Goal: Find specific page/section: Find specific page/section

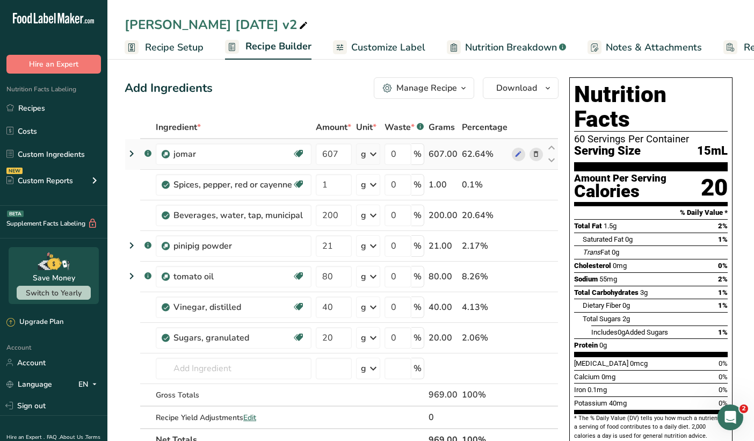
scroll to position [0, 72]
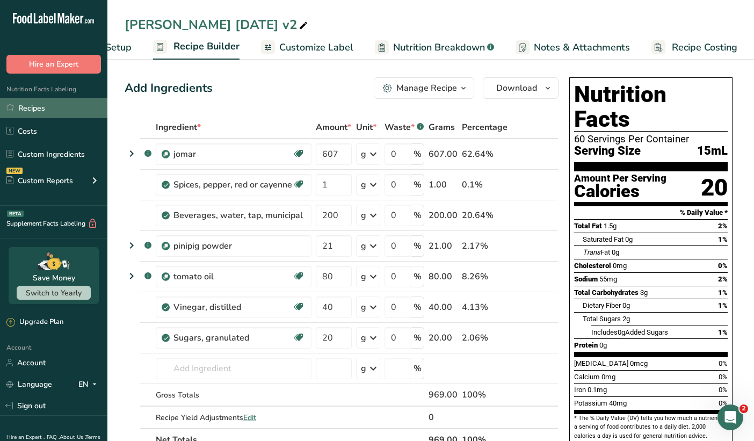
click at [17, 101] on link "Recipes" at bounding box center [53, 108] width 107 height 20
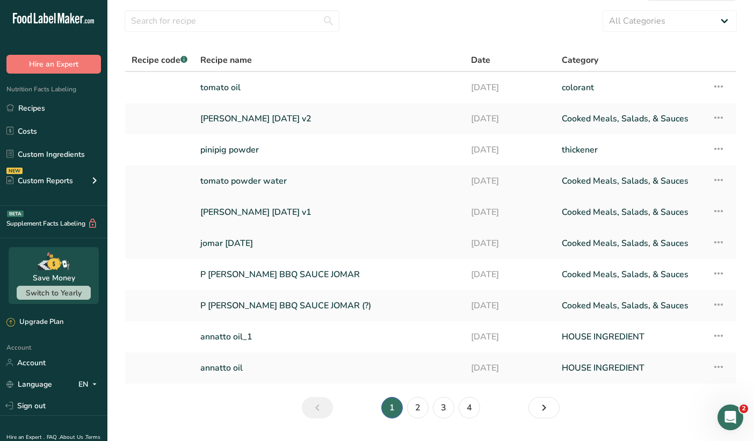
scroll to position [60, 0]
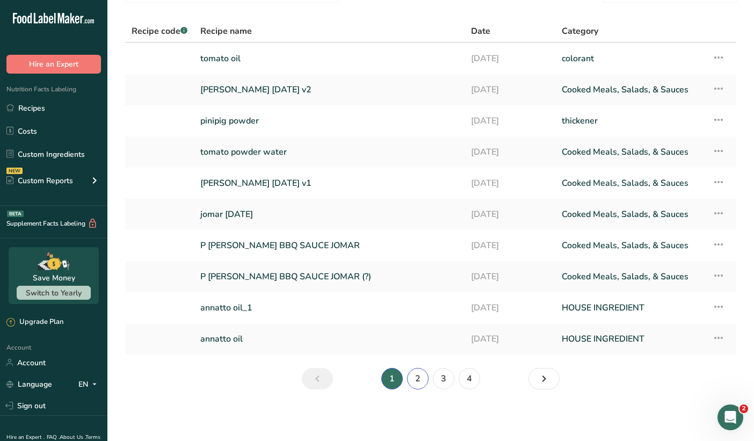
click at [416, 381] on link "2" at bounding box center [417, 378] width 21 height 21
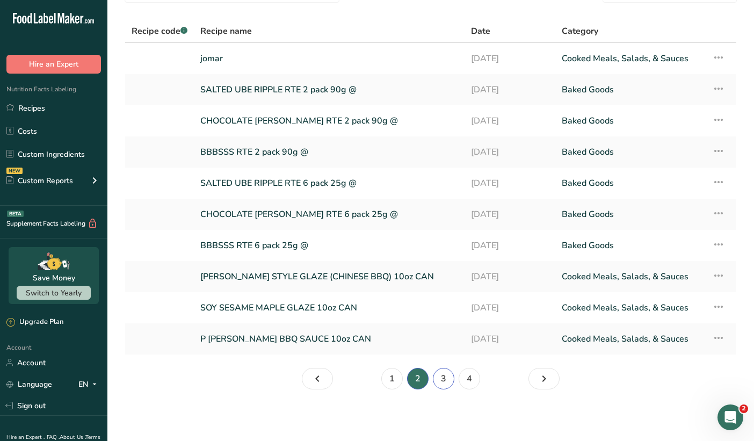
click at [446, 378] on link "3" at bounding box center [443, 378] width 21 height 21
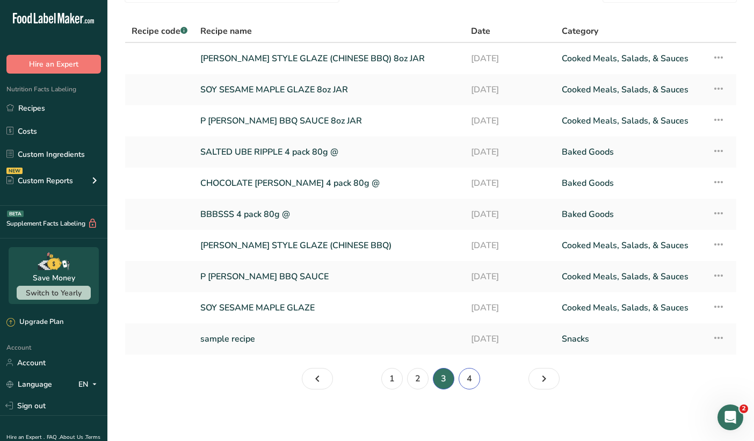
click at [467, 378] on link "4" at bounding box center [469, 378] width 21 height 21
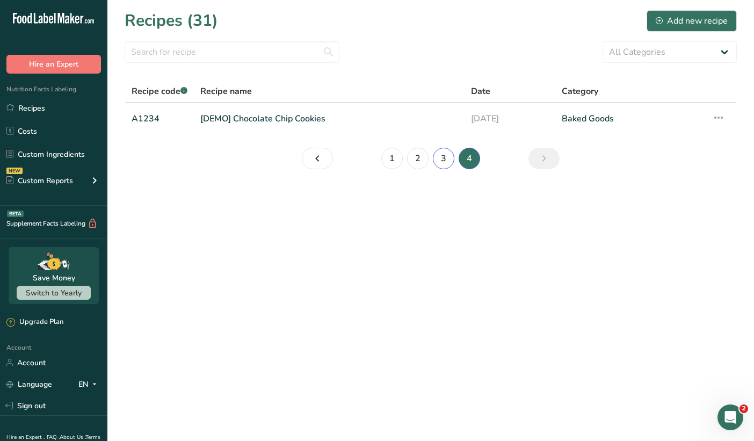
click at [442, 156] on link "3" at bounding box center [443, 158] width 21 height 21
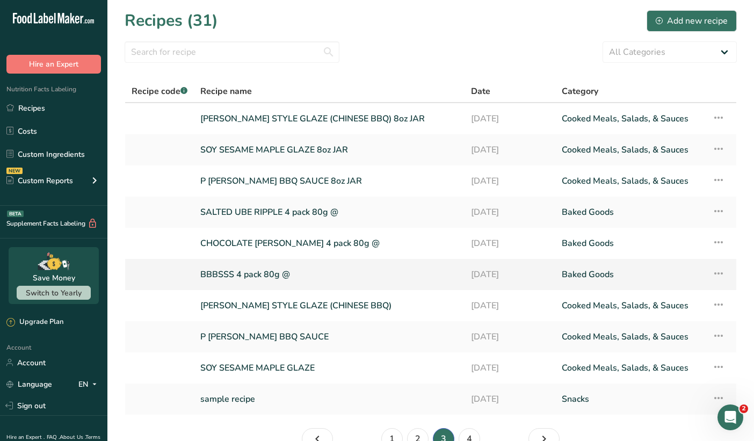
click at [263, 281] on link "BBBSSS 4 pack 80g @" at bounding box center [329, 274] width 258 height 23
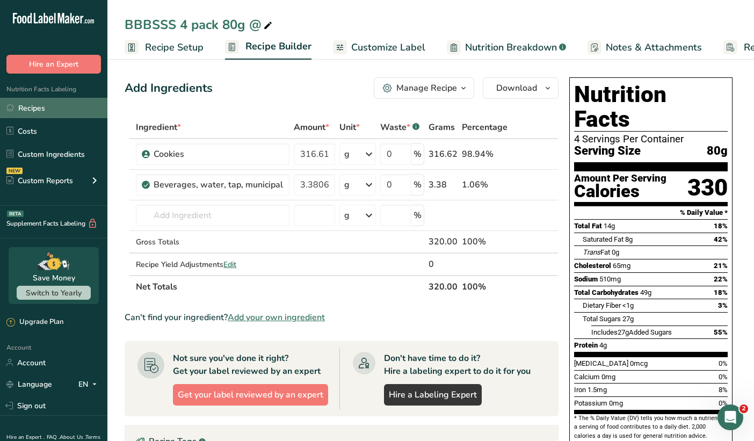
click at [41, 106] on link "Recipes" at bounding box center [53, 108] width 107 height 20
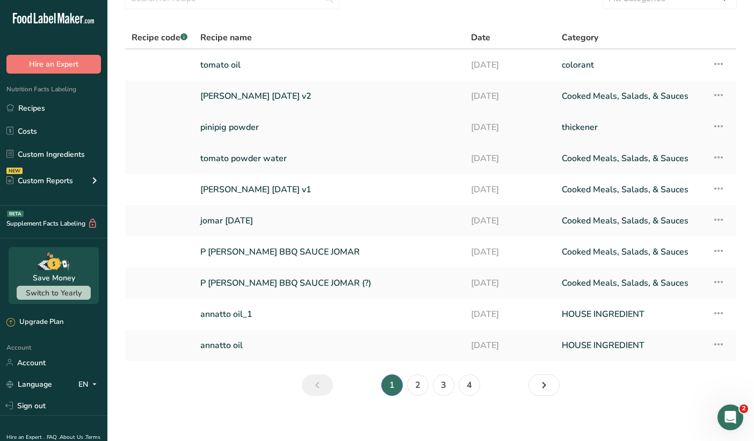
scroll to position [60, 0]
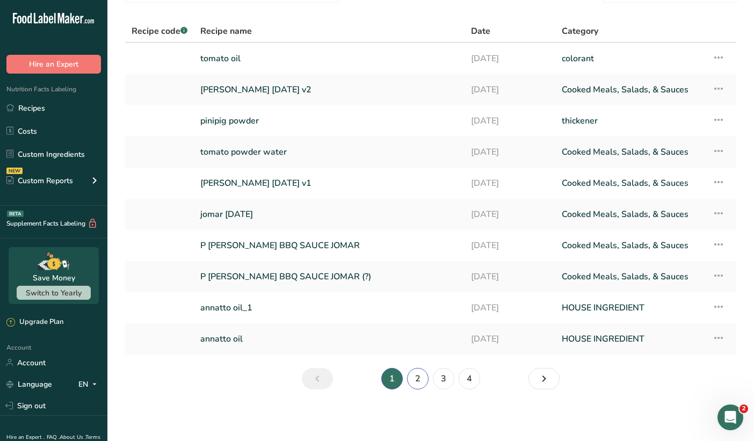
click at [414, 373] on link "2" at bounding box center [417, 378] width 21 height 21
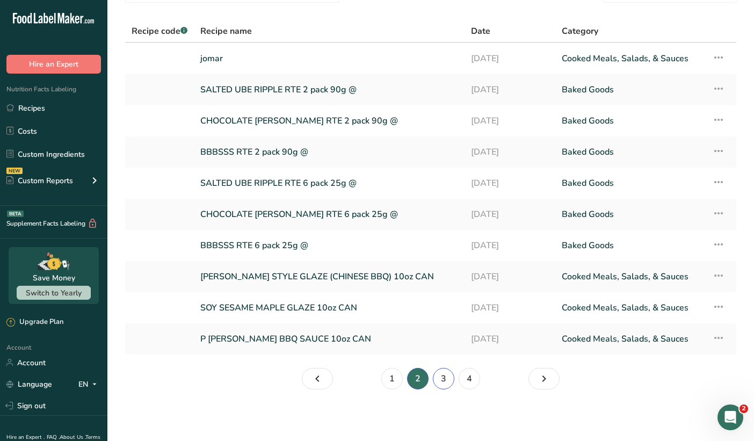
click at [444, 385] on link "3" at bounding box center [443, 378] width 21 height 21
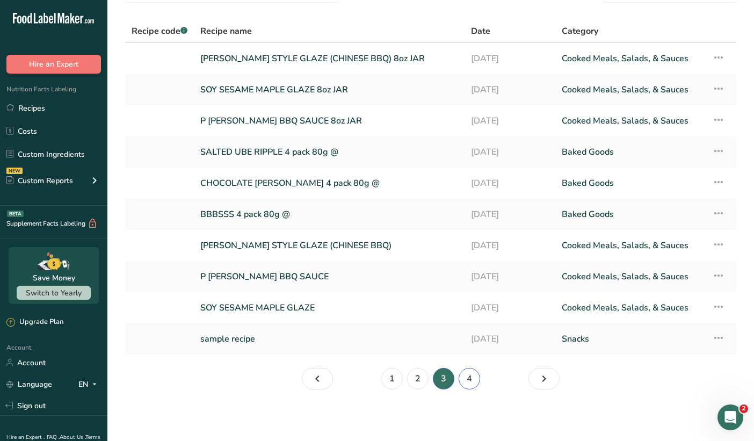
click at [470, 385] on link "4" at bounding box center [469, 378] width 21 height 21
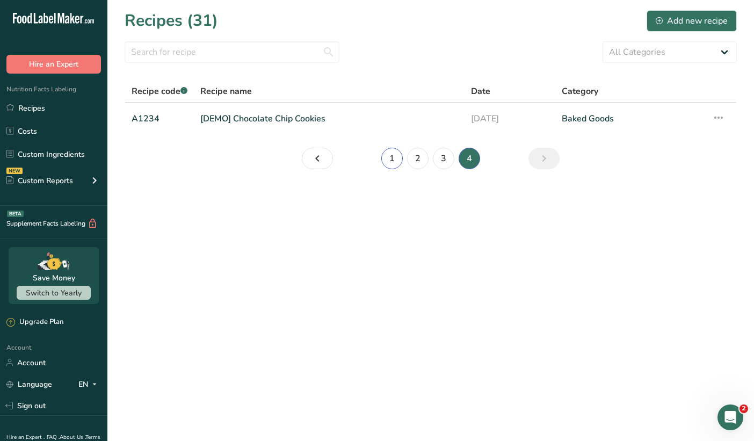
click at [394, 162] on link "1" at bounding box center [391, 158] width 21 height 21
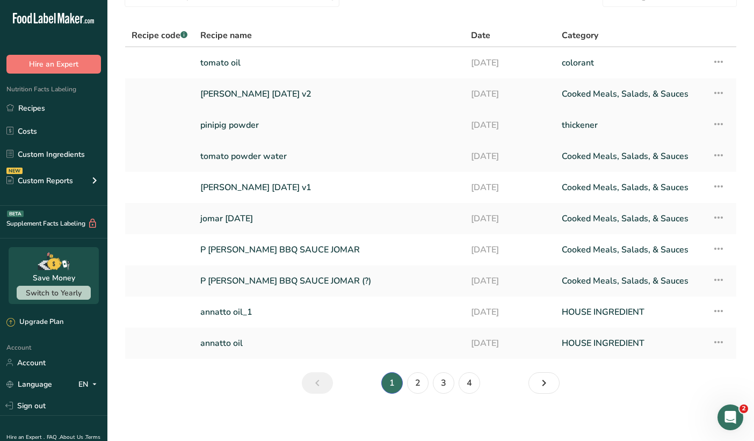
scroll to position [60, 0]
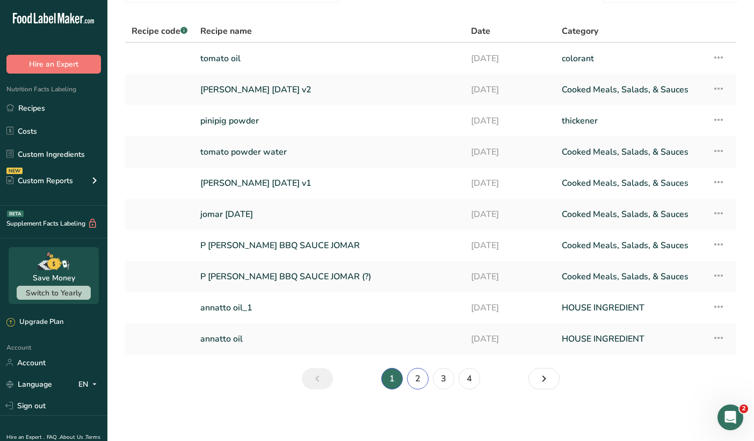
click at [413, 374] on link "2" at bounding box center [417, 378] width 21 height 21
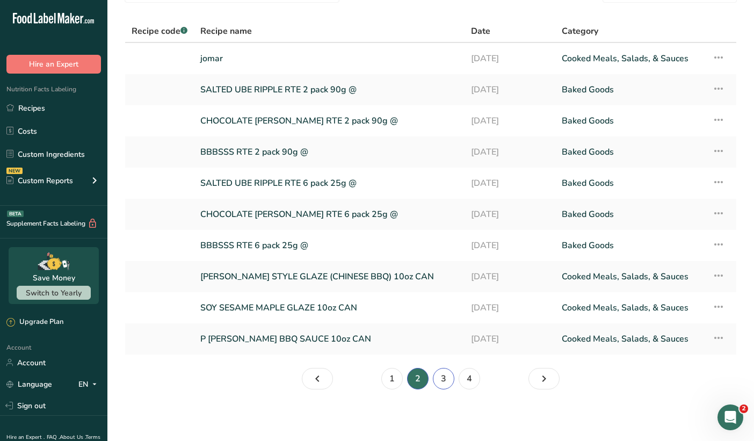
click at [439, 378] on link "3" at bounding box center [443, 378] width 21 height 21
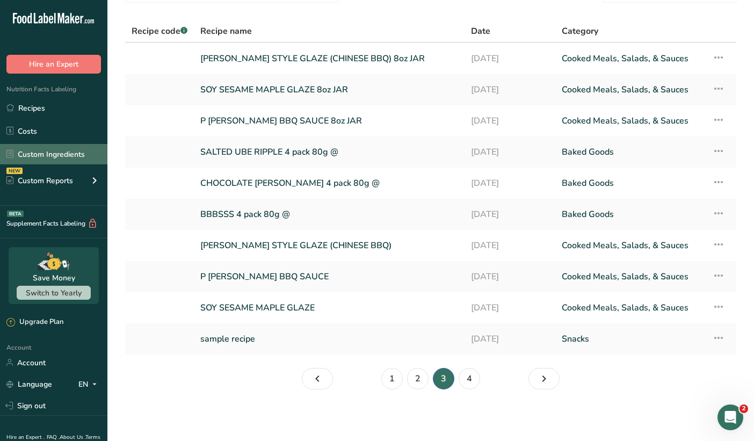
click at [41, 156] on link "Custom Ingredients" at bounding box center [53, 154] width 107 height 20
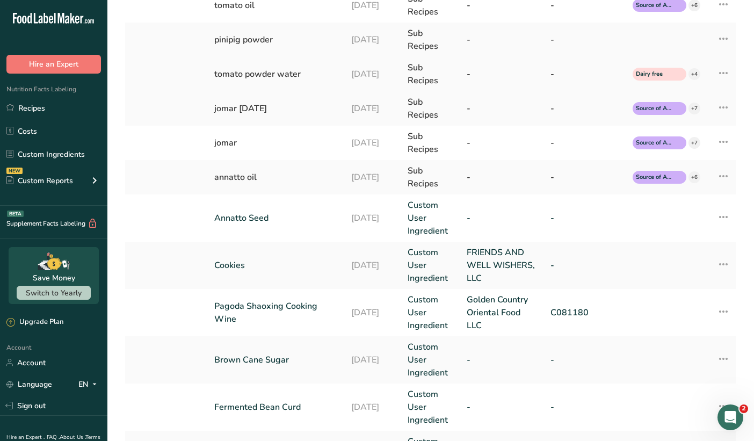
scroll to position [121, 0]
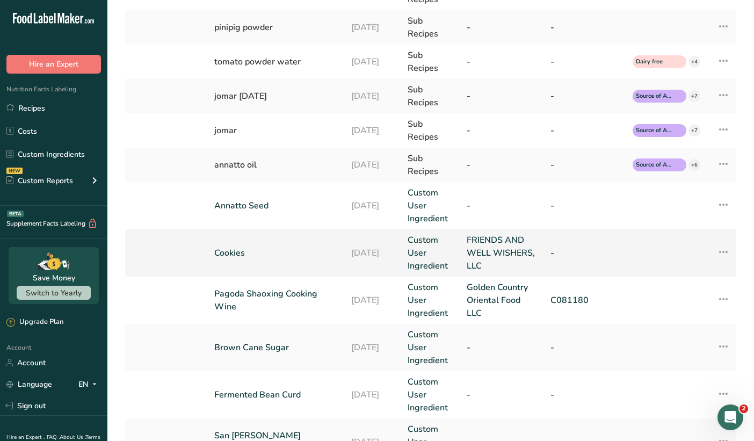
click at [238, 244] on td "Cookies" at bounding box center [276, 252] width 137 height 47
click at [235, 252] on link "Cookies" at bounding box center [276, 252] width 124 height 13
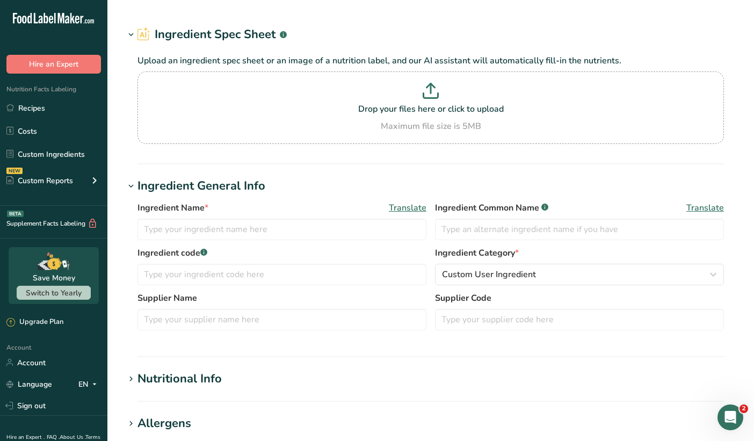
type input "Cookies"
type input "FRIENDS AND WELL WISHERS, LLC"
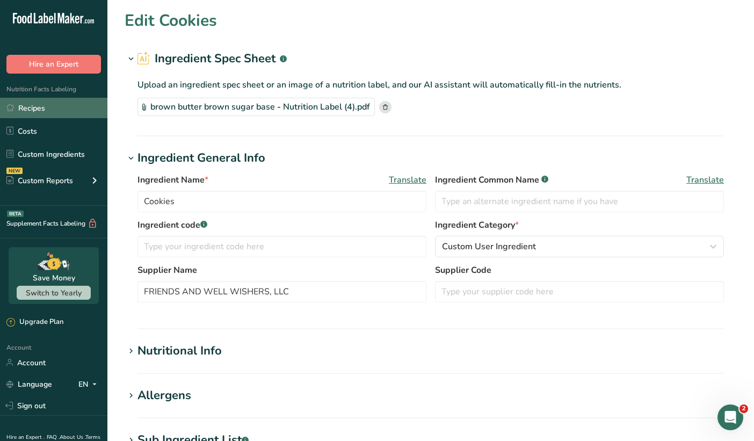
click at [39, 105] on link "Recipes" at bounding box center [53, 108] width 107 height 20
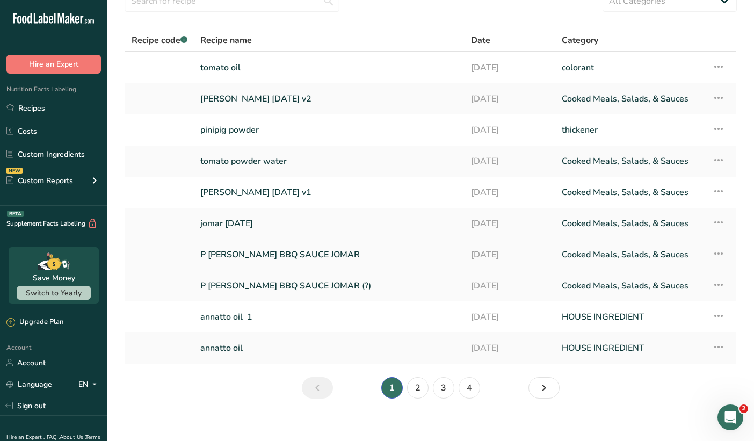
scroll to position [60, 0]
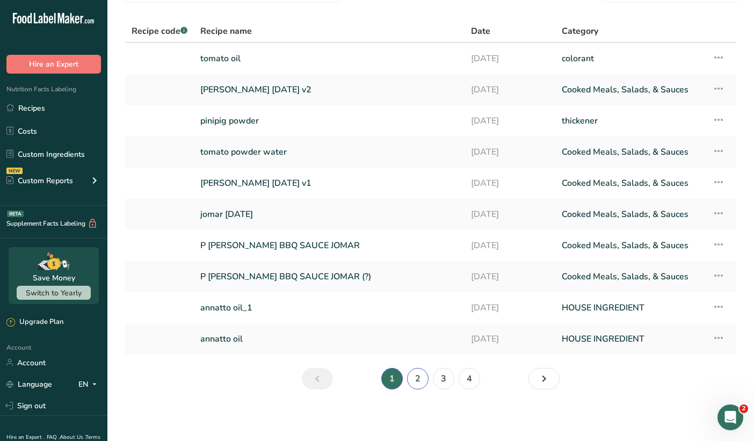
click at [415, 375] on link "2" at bounding box center [417, 378] width 21 height 21
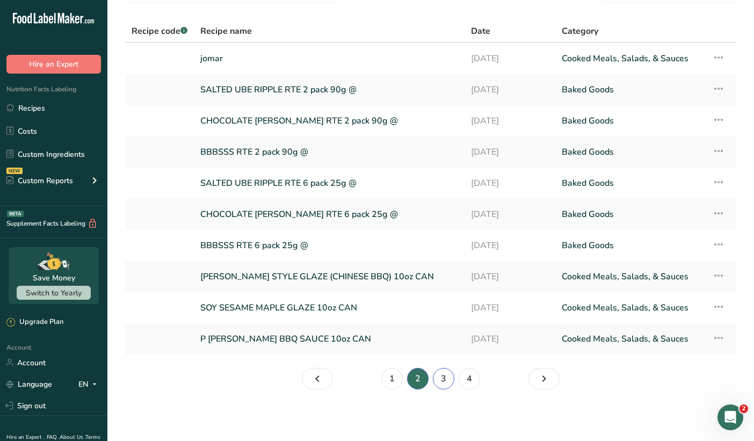
click at [442, 374] on link "3" at bounding box center [443, 378] width 21 height 21
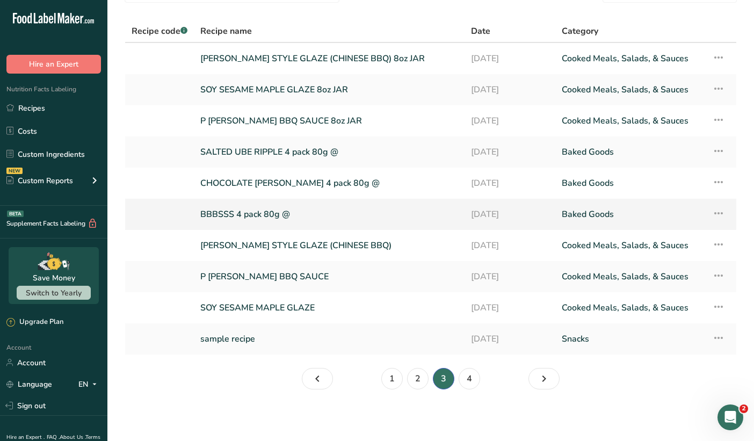
click at [284, 216] on link "BBBSSS 4 pack 80g @" at bounding box center [329, 214] width 258 height 23
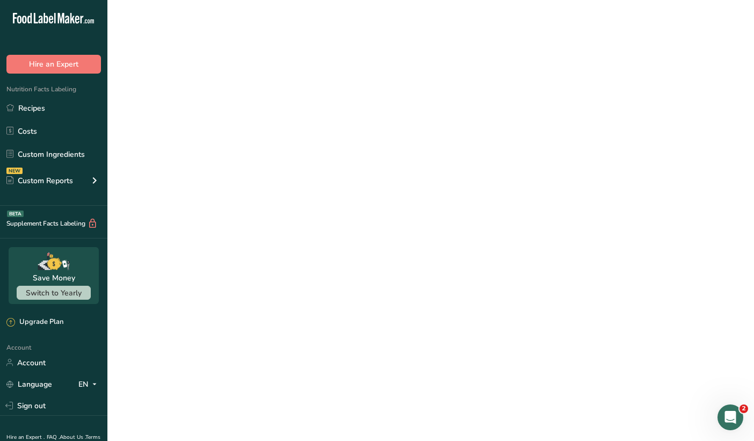
click at [284, 216] on link "BBBSSS 4 pack 80g @" at bounding box center [329, 214] width 258 height 23
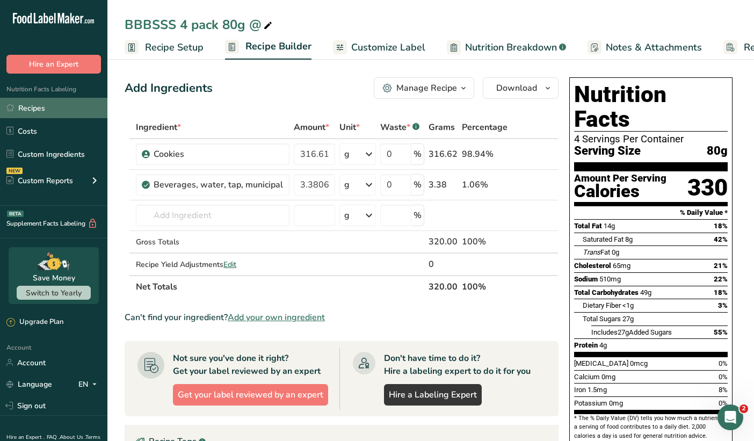
click at [36, 107] on link "Recipes" at bounding box center [53, 108] width 107 height 20
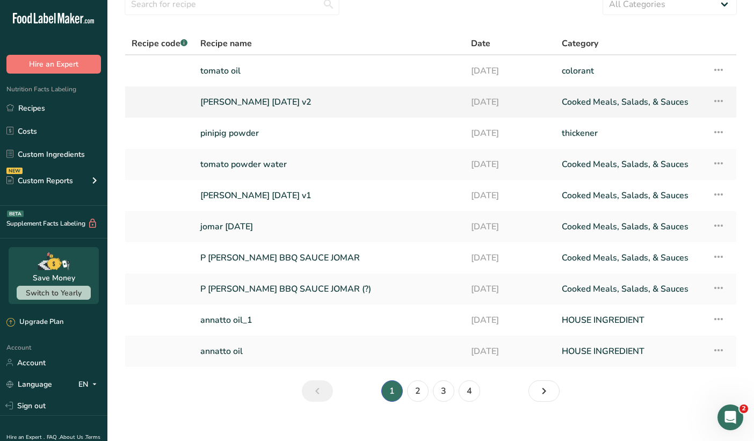
scroll to position [58, 0]
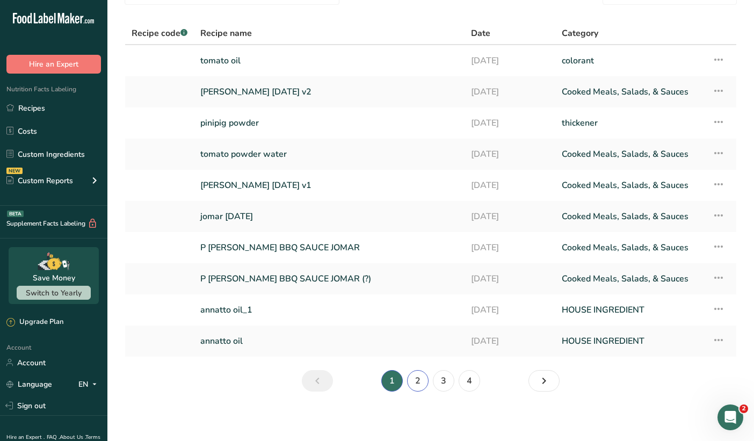
click at [423, 383] on link "2" at bounding box center [417, 380] width 21 height 21
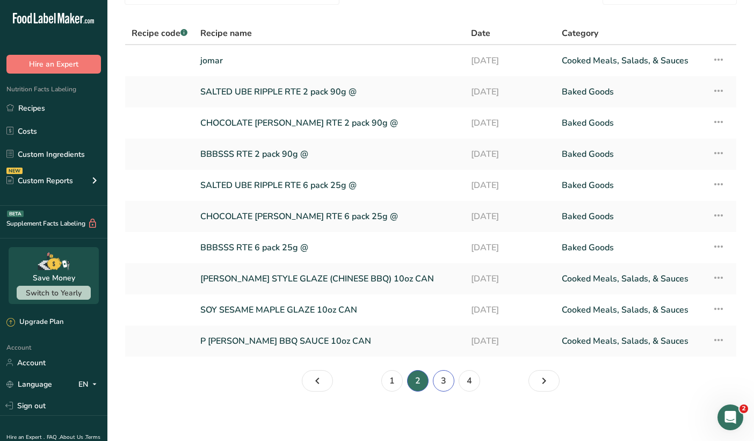
click at [449, 383] on link "3" at bounding box center [443, 380] width 21 height 21
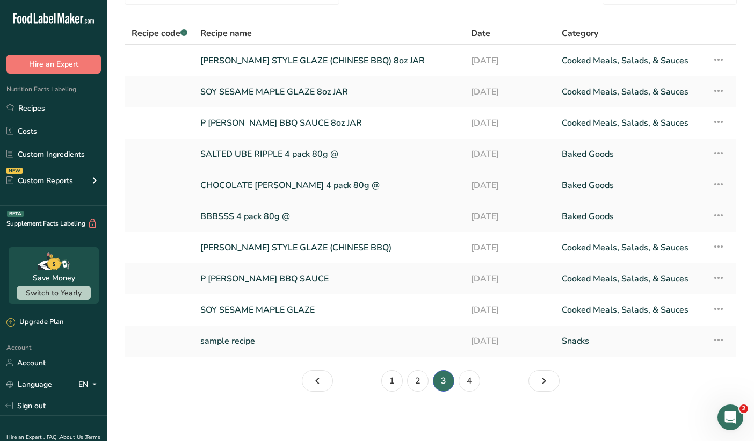
click at [252, 191] on link "CHOCOLATE [PERSON_NAME] 4 pack 80g @" at bounding box center [329, 185] width 258 height 23
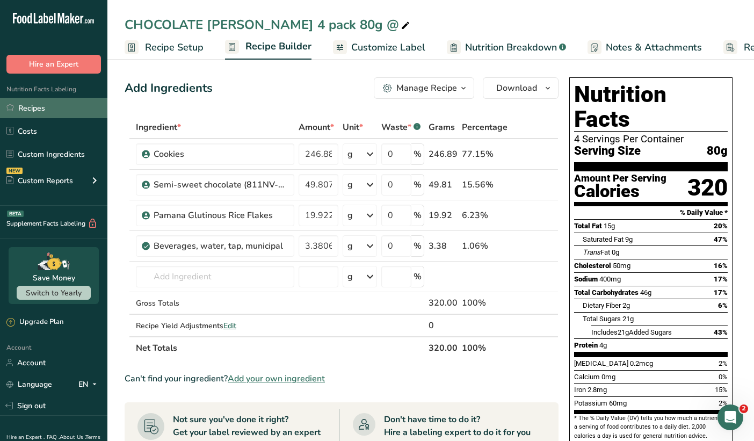
click at [70, 105] on link "Recipes" at bounding box center [53, 108] width 107 height 20
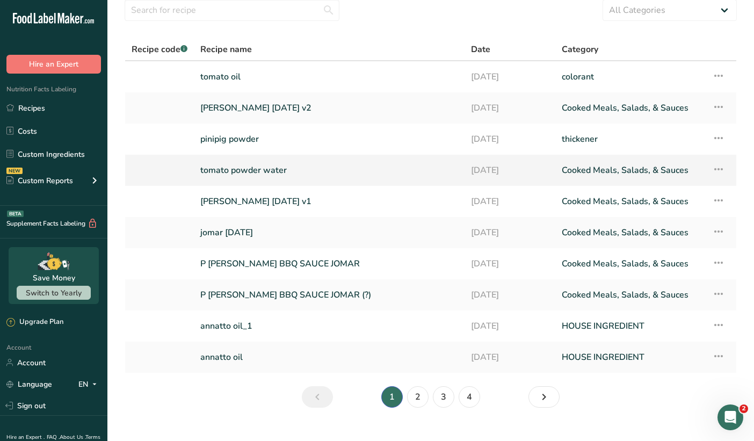
scroll to position [40, 0]
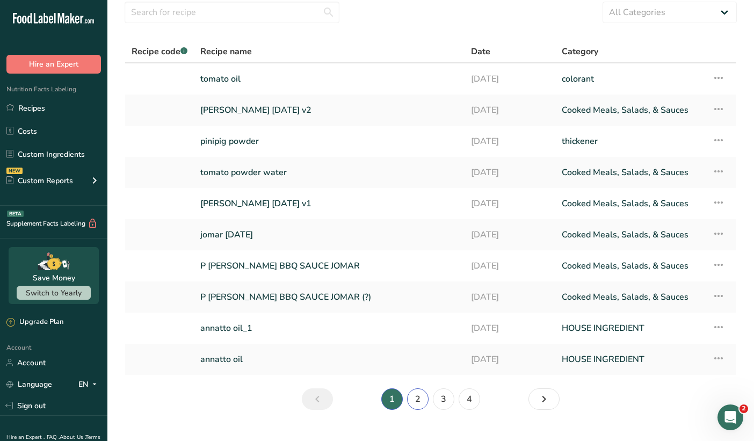
click at [420, 400] on link "2" at bounding box center [417, 398] width 21 height 21
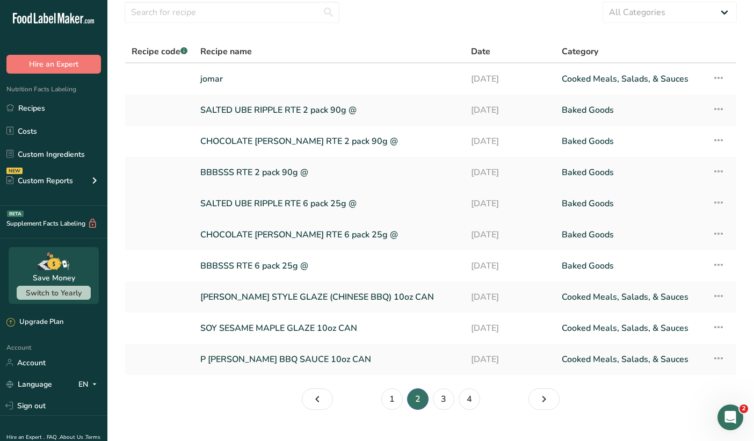
click at [300, 202] on link "SALTED UBE RIPPLE RTE 6 pack 25g @" at bounding box center [329, 203] width 258 height 23
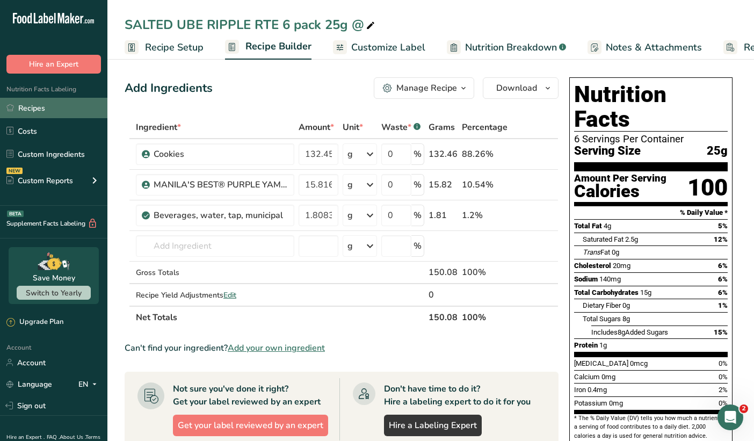
click at [62, 105] on link "Recipes" at bounding box center [53, 108] width 107 height 20
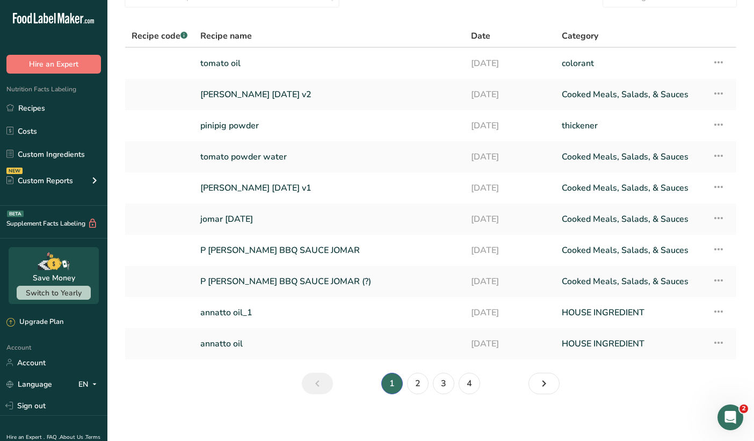
scroll to position [60, 0]
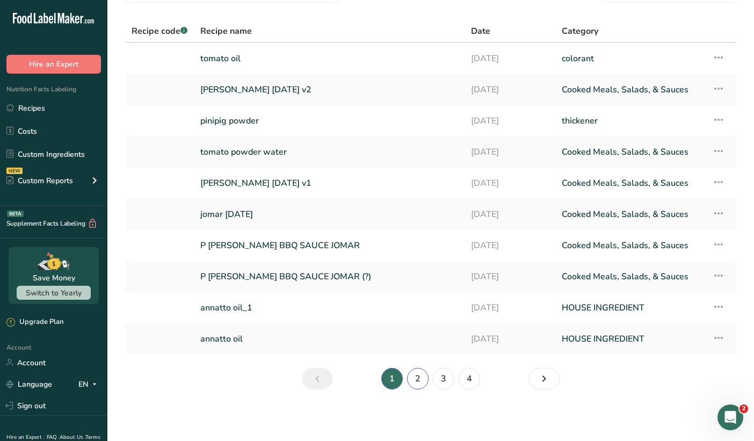
click at [422, 379] on link "2" at bounding box center [417, 378] width 21 height 21
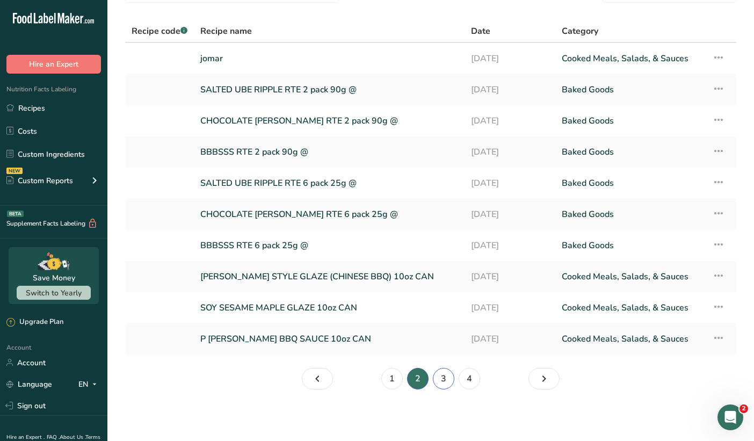
click at [441, 372] on link "3" at bounding box center [443, 378] width 21 height 21
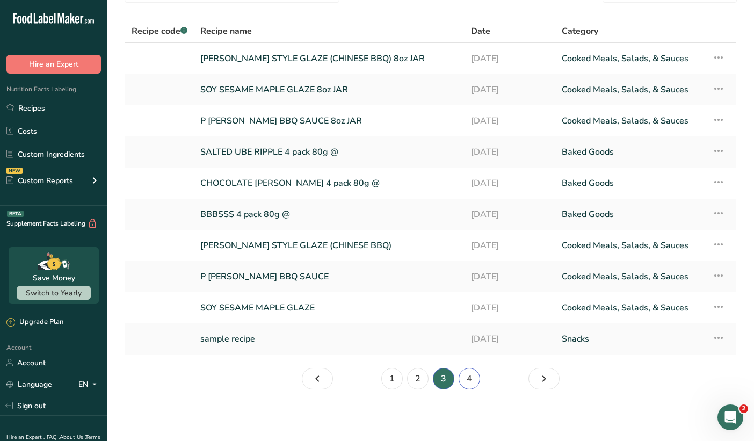
click at [467, 379] on link "4" at bounding box center [469, 378] width 21 height 21
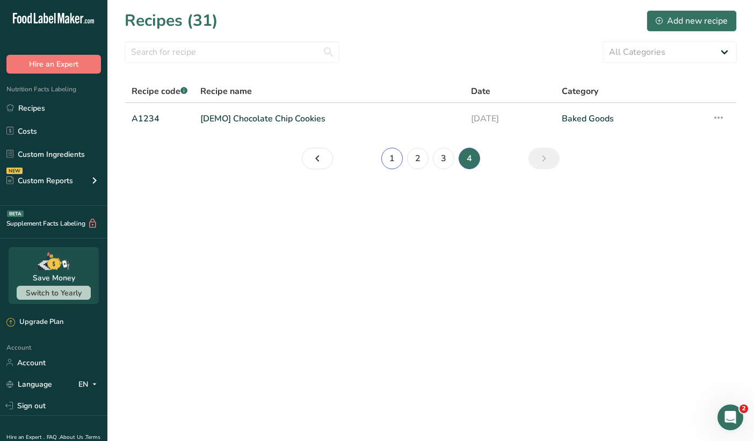
click at [387, 161] on link "1" at bounding box center [391, 158] width 21 height 21
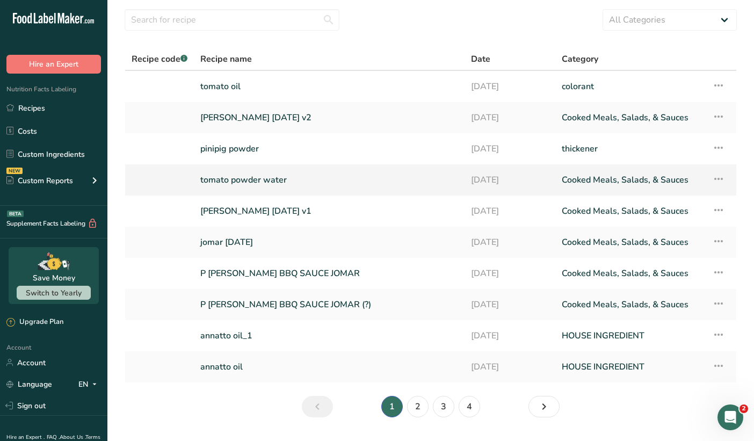
scroll to position [60, 0]
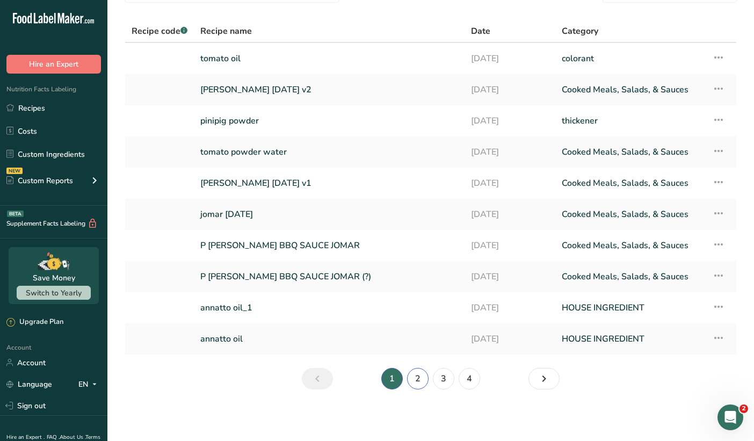
click at [417, 375] on link "2" at bounding box center [417, 378] width 21 height 21
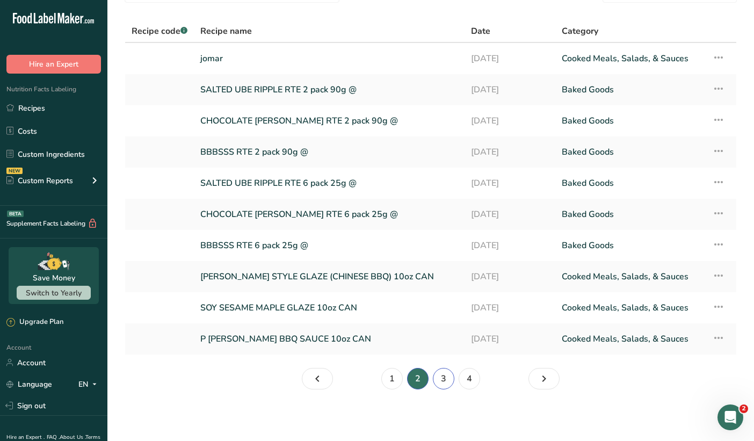
click at [445, 381] on link "3" at bounding box center [443, 378] width 21 height 21
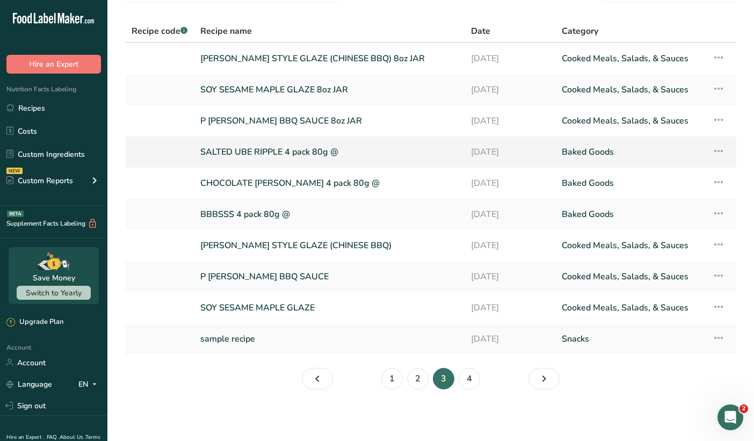
click at [312, 154] on link "SALTED UBE RIPPLE 4 pack 80g @" at bounding box center [329, 152] width 258 height 23
